Goal: Transaction & Acquisition: Purchase product/service

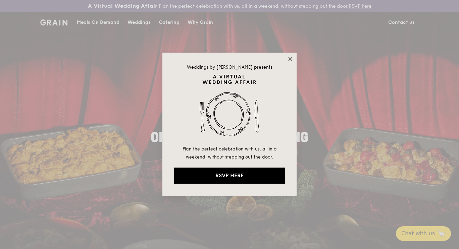
click at [293, 58] on icon at bounding box center [290, 59] width 6 height 6
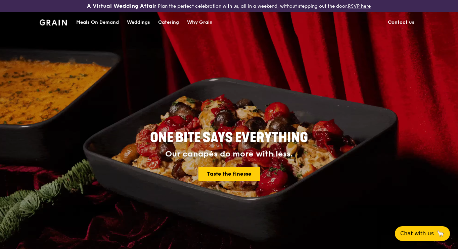
click at [106, 22] on div "Meals On Demand" at bounding box center [97, 22] width 43 height 20
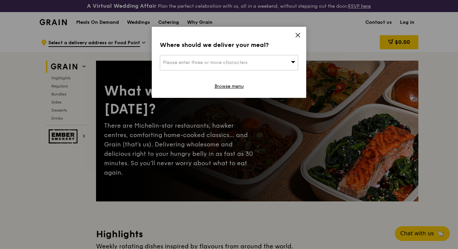
click at [278, 60] on div "Please enter three or more characters" at bounding box center [229, 62] width 138 height 15
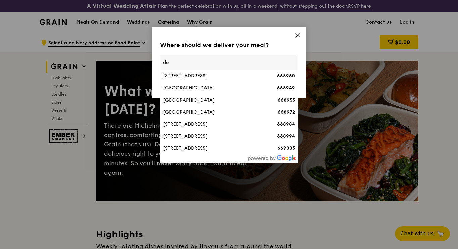
type input "d"
type input "307506"
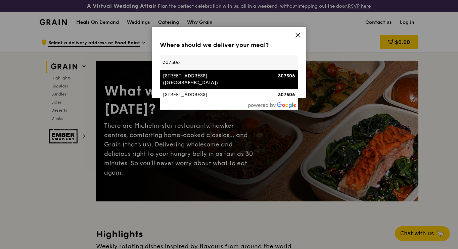
click at [247, 78] on div "[STREET_ADDRESS] ([GEOGRAPHIC_DATA])" at bounding box center [212, 79] width 99 height 13
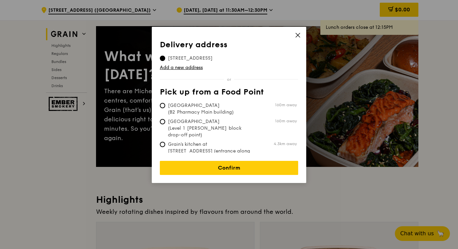
scroll to position [27, 0]
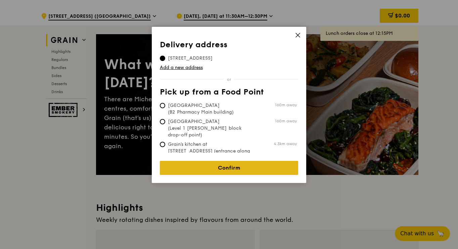
click at [244, 161] on link "Confirm" at bounding box center [229, 168] width 138 height 14
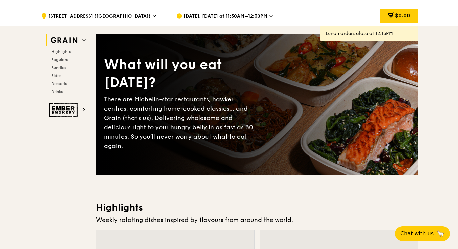
click at [227, 17] on span "[DATE], [DATE] at 11:30AM–12:30PM" at bounding box center [226, 16] width 84 height 7
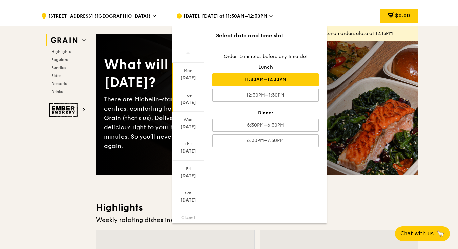
click at [193, 109] on div "Tue Sep 23" at bounding box center [188, 99] width 32 height 25
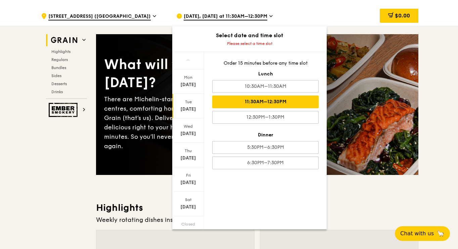
click at [296, 104] on div "11:30AM–12:30PM" at bounding box center [265, 102] width 106 height 13
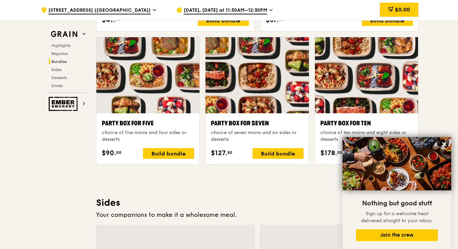
scroll to position [1352, 0]
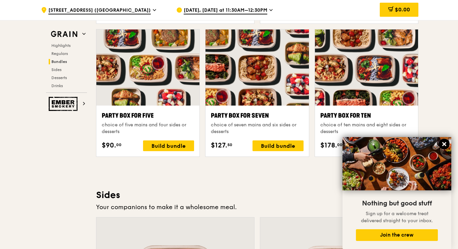
click at [444, 146] on icon at bounding box center [444, 144] width 6 height 6
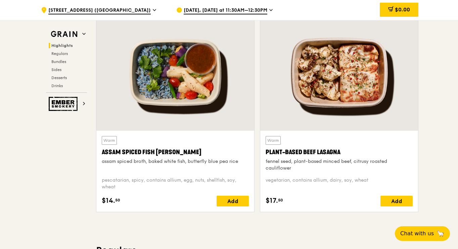
scroll to position [245, 0]
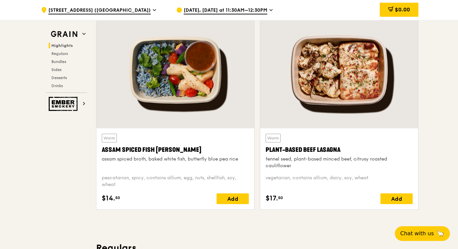
click at [306, 109] on div at bounding box center [339, 70] width 158 height 116
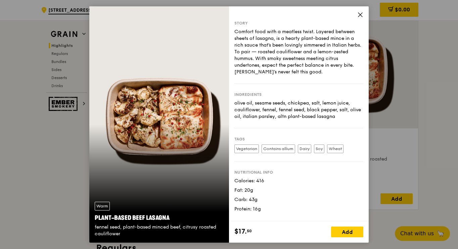
scroll to position [272, 0]
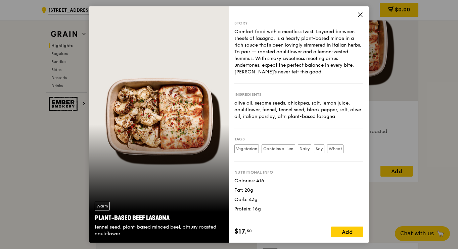
click at [362, 17] on icon at bounding box center [360, 15] width 6 height 6
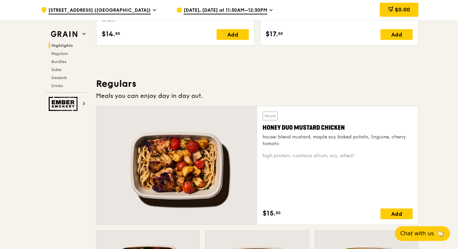
scroll to position [415, 0]
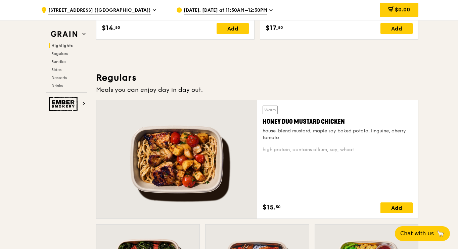
click at [226, 145] on div at bounding box center [176, 159] width 161 height 118
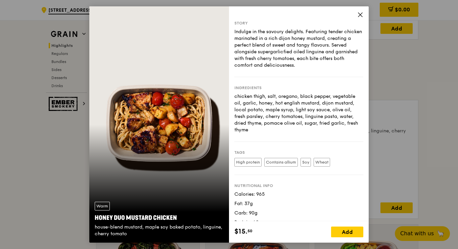
click at [359, 15] on icon at bounding box center [360, 15] width 6 height 6
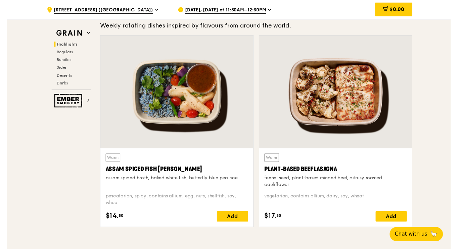
scroll to position [223, 0]
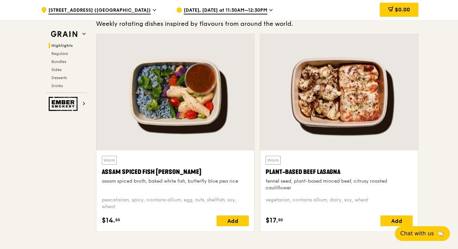
click at [133, 14] on span "[STREET_ADDRESS] ([GEOGRAPHIC_DATA])" at bounding box center [99, 10] width 102 height 7
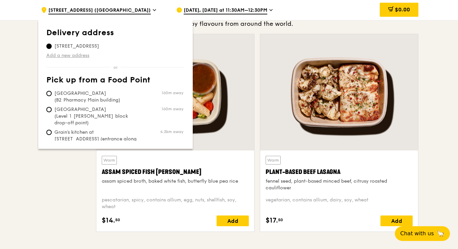
click at [83, 57] on link "Add a new address" at bounding box center [115, 55] width 138 height 7
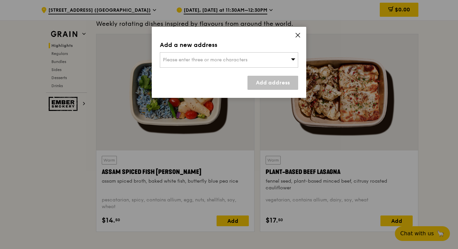
click at [297, 38] on icon at bounding box center [298, 35] width 6 height 6
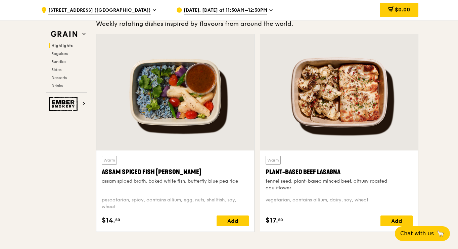
click at [146, 10] on span "[STREET_ADDRESS] ([GEOGRAPHIC_DATA])" at bounding box center [99, 10] width 102 height 7
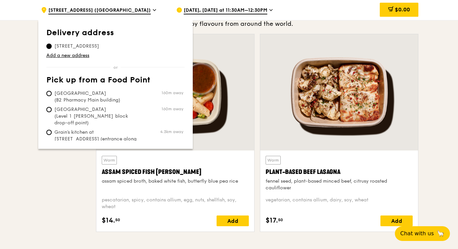
click at [107, 47] on span "10 Sinaran Drive (Novena Medical Center), 307506" at bounding box center [76, 46] width 61 height 7
click at [52, 47] on input "10 Sinaran Drive (Novena Medical Center), 307506" at bounding box center [48, 46] width 5 height 5
click at [82, 57] on link "Add a new address" at bounding box center [115, 55] width 138 height 7
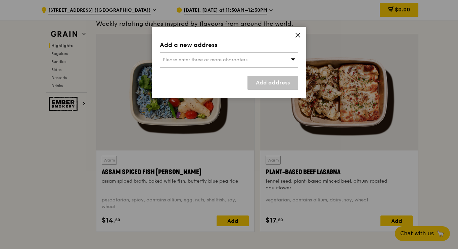
click at [192, 58] on span "Please enter three or more characters" at bounding box center [205, 60] width 85 height 6
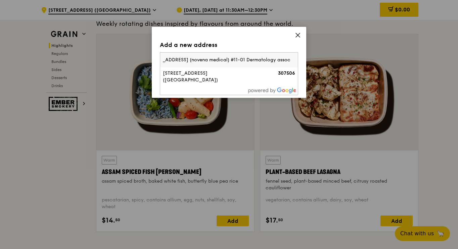
type input "10 sinaran drive (novena medical) #11-01 Dermatology associates"
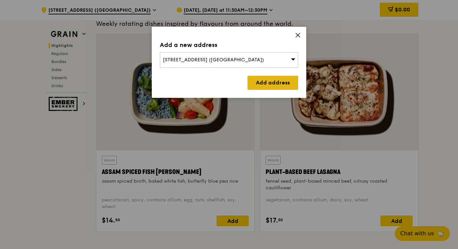
click at [267, 87] on link "Add address" at bounding box center [272, 83] width 51 height 14
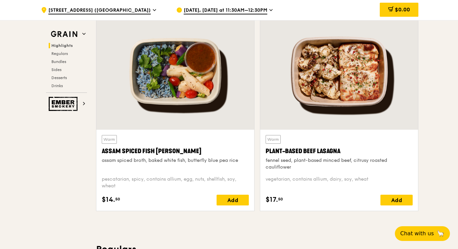
scroll to position [245, 0]
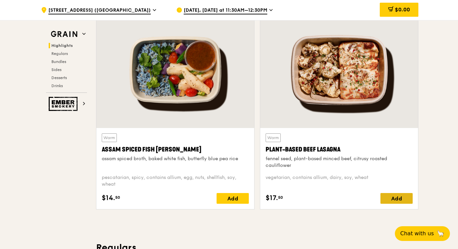
click at [402, 199] on div "Add" at bounding box center [396, 198] width 32 height 11
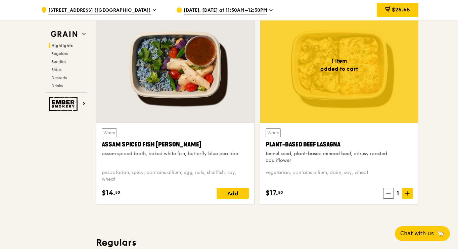
scroll to position [250, 0]
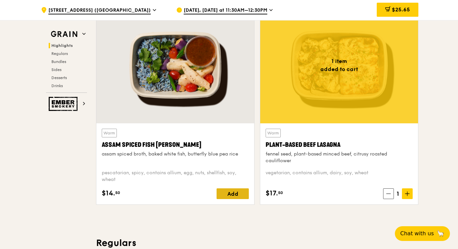
click at [229, 195] on div "Add" at bounding box center [232, 194] width 32 height 11
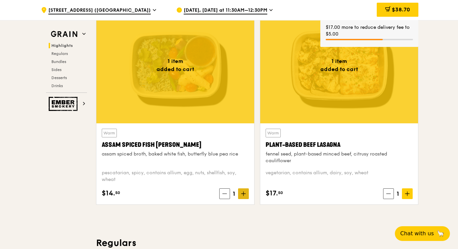
click at [241, 193] on span at bounding box center [243, 194] width 11 height 11
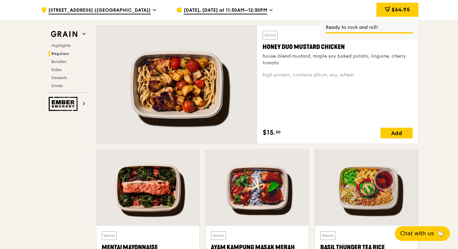
scroll to position [490, 0]
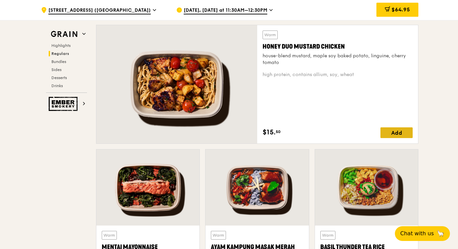
click at [401, 132] on div "Add" at bounding box center [396, 133] width 32 height 11
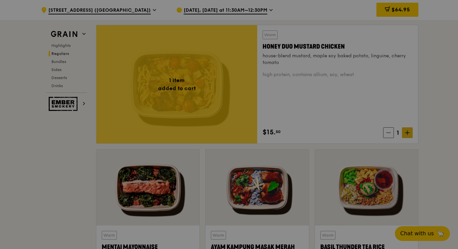
click at [406, 136] on div at bounding box center [229, 124] width 458 height 249
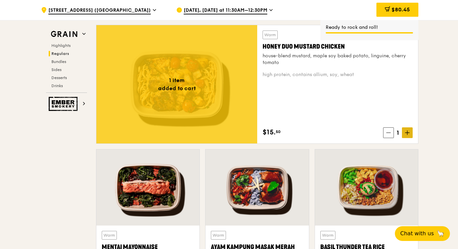
click at [406, 136] on span at bounding box center [407, 133] width 11 height 11
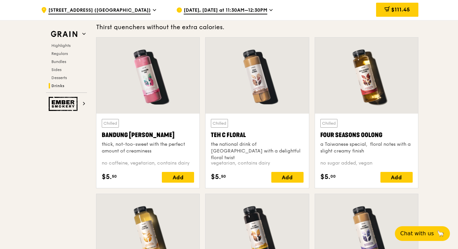
scroll to position [2382, 0]
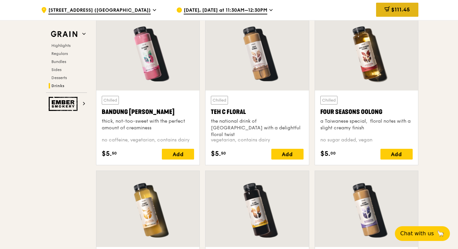
click at [392, 12] on span "$111.45" at bounding box center [400, 9] width 19 height 6
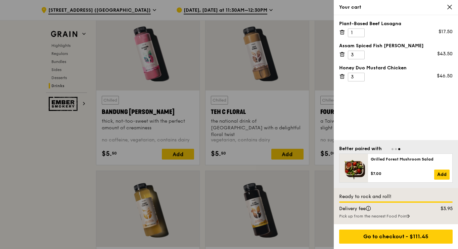
click at [24, 201] on div at bounding box center [229, 124] width 458 height 249
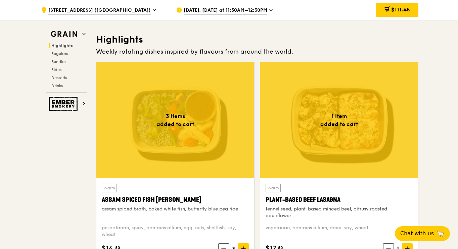
scroll to position [263, 0]
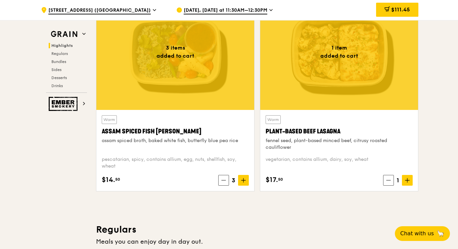
click at [206, 82] on div at bounding box center [175, 52] width 158 height 116
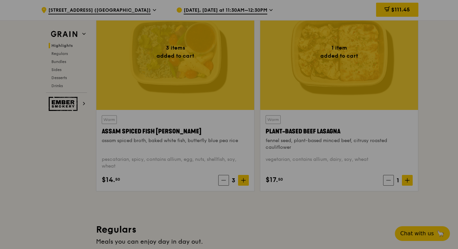
click at [433, 56] on div at bounding box center [229, 124] width 458 height 249
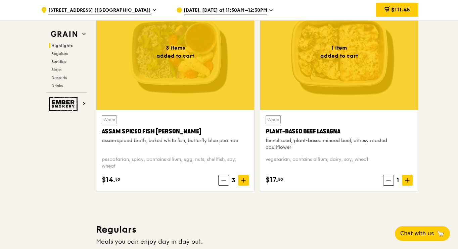
click at [352, 84] on div at bounding box center [339, 52] width 158 height 116
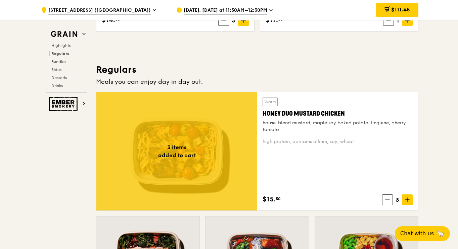
scroll to position [477, 0]
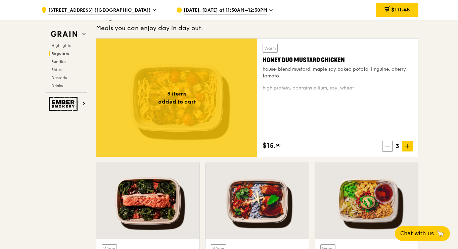
click at [205, 115] on div at bounding box center [176, 98] width 161 height 118
click at [402, 10] on span "$111.45" at bounding box center [400, 9] width 19 height 6
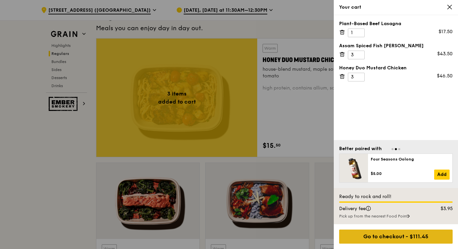
click at [433, 233] on div "Go to checkout - $111.45" at bounding box center [395, 237] width 113 height 14
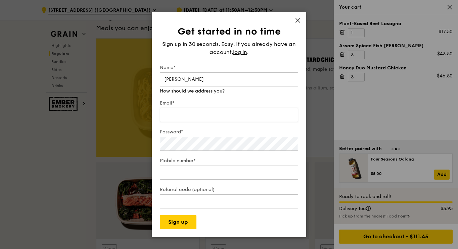
type input "Abigail"
click at [217, 116] on div "Email*" at bounding box center [229, 111] width 138 height 23
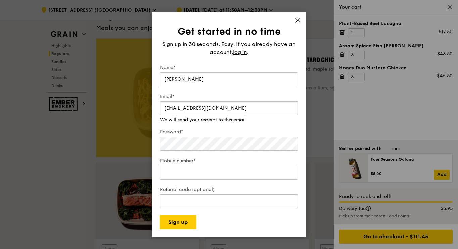
type input "abigaillimxinen@gmail.com"
click at [216, 144] on div "Password*" at bounding box center [229, 140] width 138 height 23
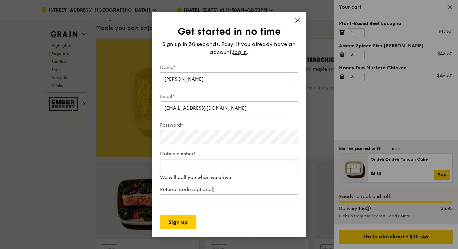
click at [214, 172] on input "Mobile number*" at bounding box center [229, 166] width 138 height 14
type input "91680316"
click at [217, 201] on input "Referral code (optional)" at bounding box center [229, 202] width 138 height 14
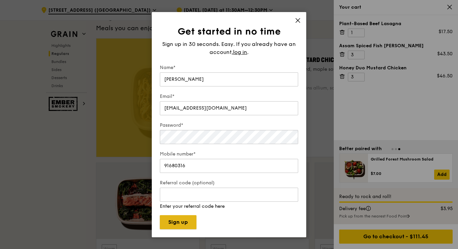
click at [186, 220] on button "Sign up" at bounding box center [178, 222] width 37 height 14
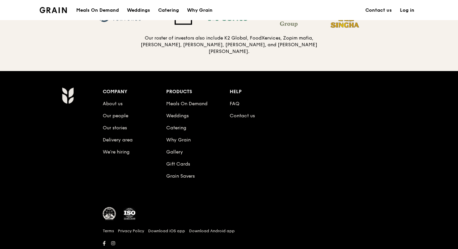
scroll to position [743, 0]
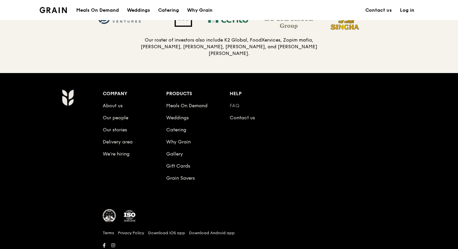
click at [233, 105] on link "FAQ" at bounding box center [235, 106] width 10 height 6
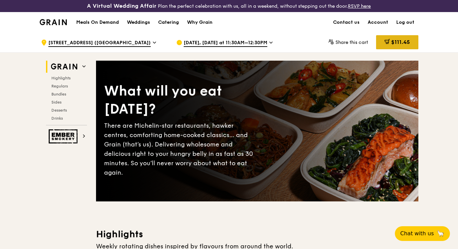
click at [391, 45] on span "$111.45" at bounding box center [400, 42] width 19 height 6
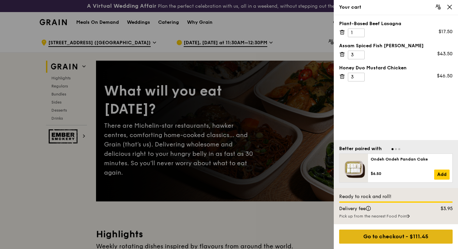
click at [388, 235] on div "Go to checkout - $111.45" at bounding box center [395, 237] width 113 height 14
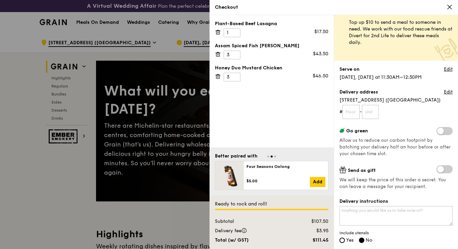
scroll to position [12, 0]
click at [354, 114] on input "text" at bounding box center [350, 112] width 17 height 14
type input "11"
click at [375, 114] on input "text" at bounding box center [370, 112] width 17 height 14
type input "01"
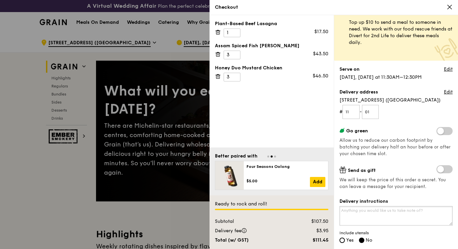
click at [394, 212] on textarea "Delivery instructions" at bounding box center [395, 215] width 113 height 19
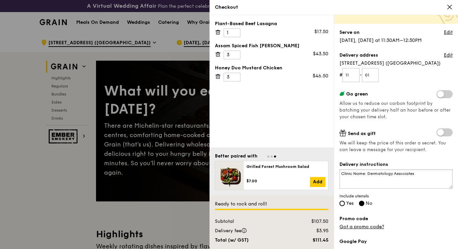
scroll to position [49, 0]
type textarea "Clinic Name: Dermatology Associates"
click at [345, 203] on label "Yes" at bounding box center [346, 204] width 14 height 6
click at [345, 203] on input "Yes" at bounding box center [341, 203] width 5 height 5
radio input "true"
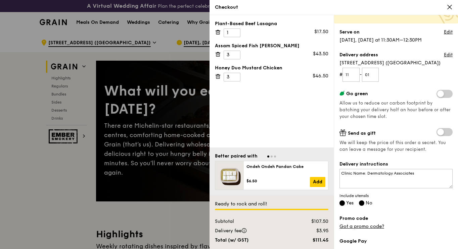
radio input "false"
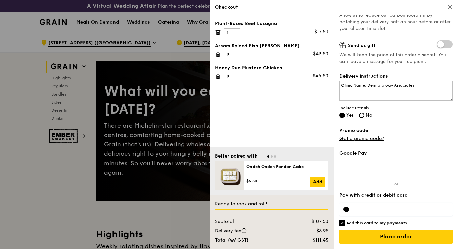
scroll to position [137, 0]
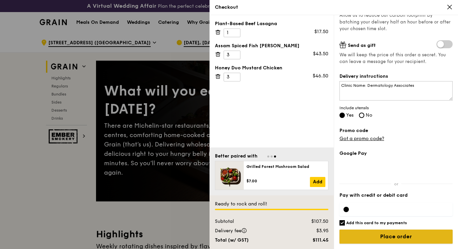
click at [394, 238] on input "Place order" at bounding box center [395, 237] width 113 height 14
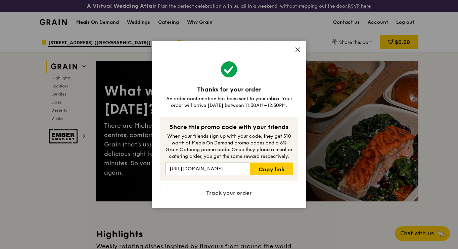
click at [297, 52] on icon at bounding box center [298, 50] width 6 height 6
